Goal: Transaction & Acquisition: Purchase product/service

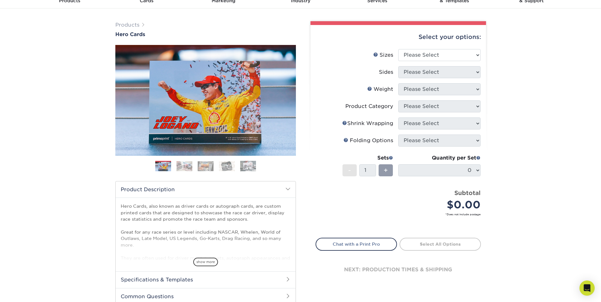
scroll to position [32, 0]
click at [363, 81] on li "Sides Please Select" at bounding box center [398, 74] width 165 height 17
click at [368, 89] on link "Weight Help" at bounding box center [369, 88] width 5 height 5
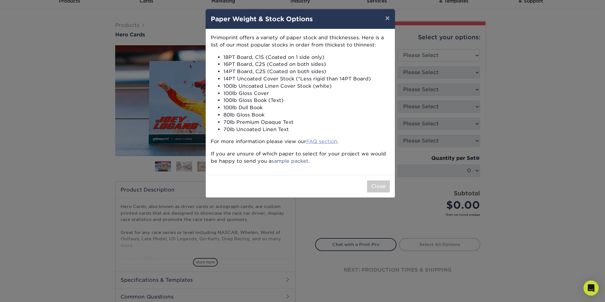
click at [322, 139] on link "FAQ section" at bounding box center [321, 141] width 31 height 6
click at [300, 202] on div "× Paper Weight & Stock Options Primoprint offers a variety of paper stock and t…" at bounding box center [302, 151] width 605 height 302
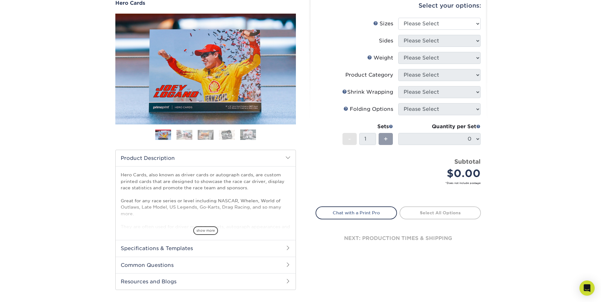
scroll to position [95, 0]
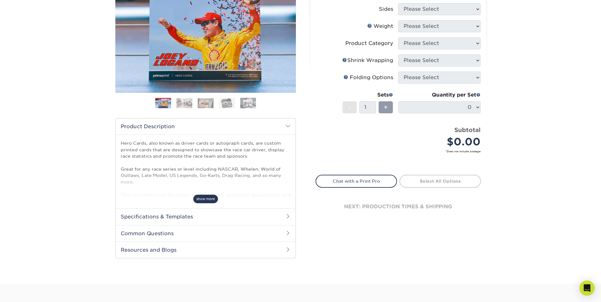
click at [210, 200] on span "show more" at bounding box center [205, 199] width 25 height 9
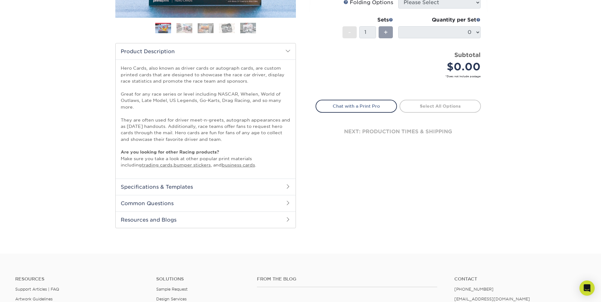
scroll to position [190, 0]
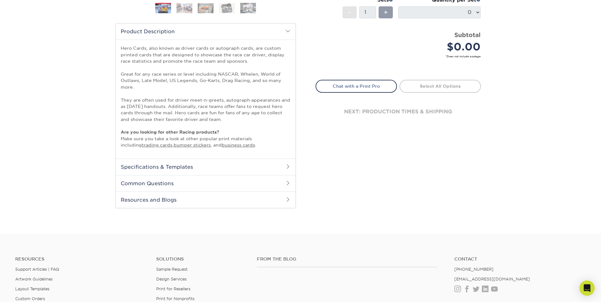
click at [231, 164] on h2 "Specifications & Templates" at bounding box center [206, 167] width 180 height 16
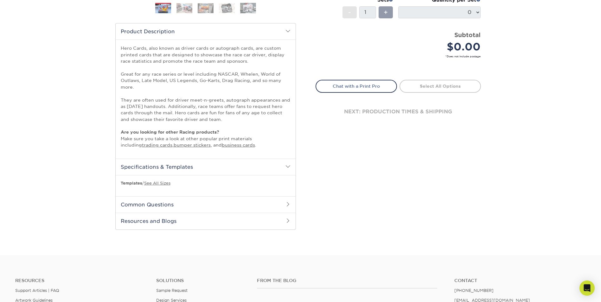
click at [231, 164] on h2 "Specifications & Templates" at bounding box center [206, 167] width 180 height 16
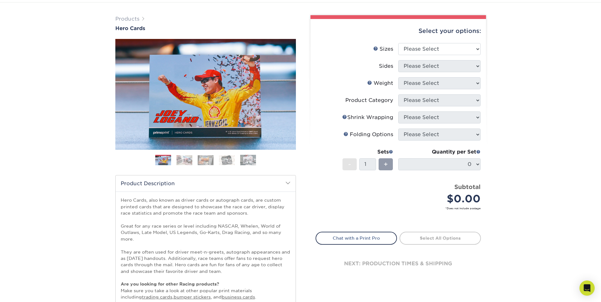
scroll to position [32, 0]
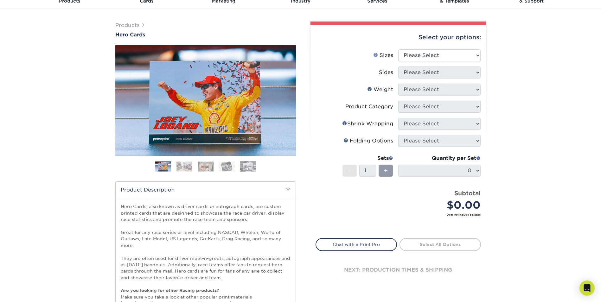
click at [376, 56] on link "Sizes Help" at bounding box center [375, 54] width 5 height 5
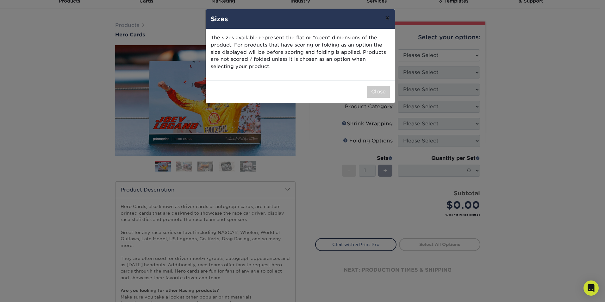
click at [388, 18] on button "×" at bounding box center [387, 18] width 15 height 18
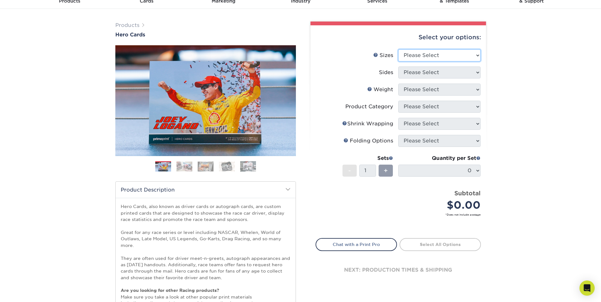
click at [417, 58] on select "Please Select 1.5" x 7" 4" x 6" 5" x 7" 6" x 8" 6" x 8.5" 6" x 9" 7" x 8.5" 7.5…" at bounding box center [439, 55] width 82 height 12
select select "5.00x7.00"
click at [398, 49] on select "Please Select 1.5" x 7" 4" x 6" 5" x 7" 6" x 8" 6" x 8.5" 6" x 9" 7" x 8.5" 7.5…" at bounding box center [439, 55] width 82 height 12
click at [418, 71] on select "Please Select Print Both Sides Print Front Only" at bounding box center [439, 72] width 82 height 12
select select "13abbda7-1d64-4f25-8bb2-c179b224825d"
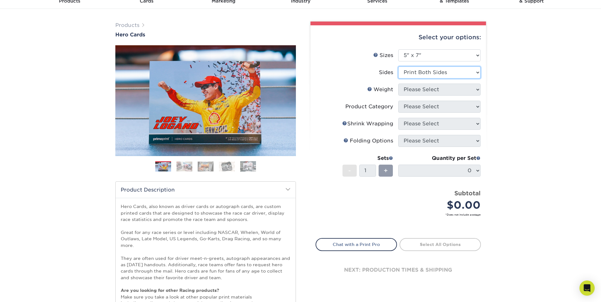
click at [398, 66] on select "Please Select Print Both Sides Print Front Only" at bounding box center [439, 72] width 82 height 12
click at [411, 73] on select "Please Select Print Both Sides Print Front Only" at bounding box center [439, 72] width 82 height 12
click at [371, 76] on label "Sides" at bounding box center [357, 72] width 82 height 12
